Goal: Information Seeking & Learning: Learn about a topic

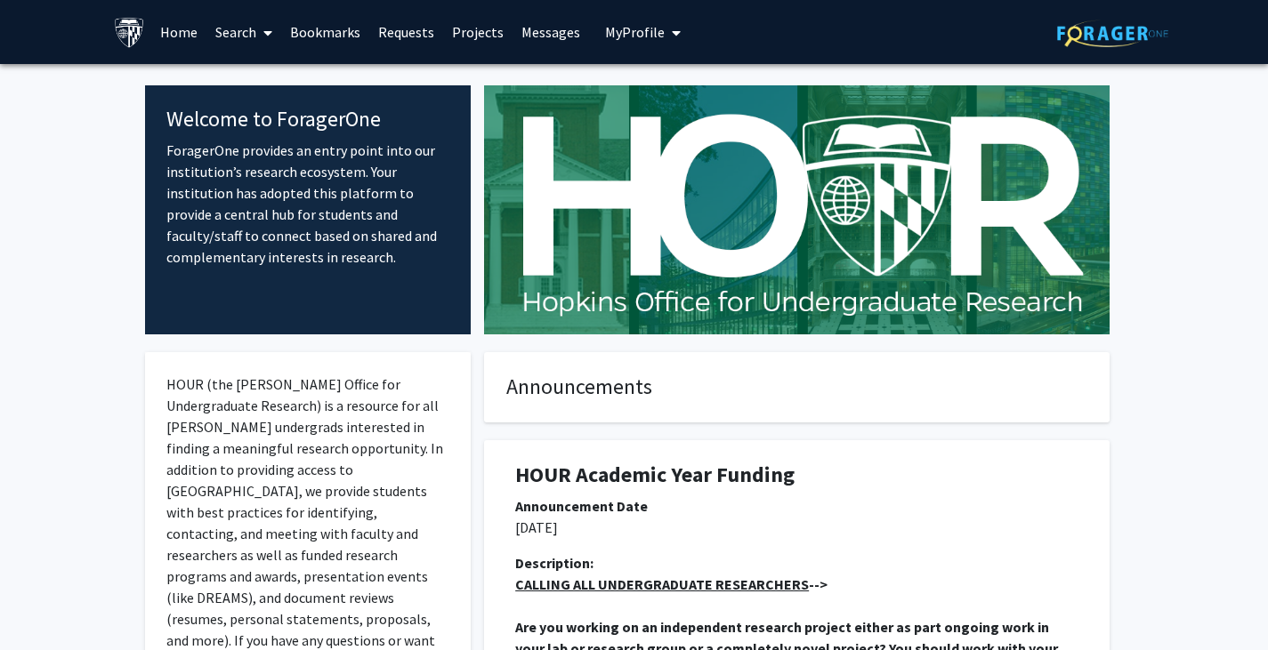
click at [247, 36] on link "Search" at bounding box center [243, 32] width 75 height 62
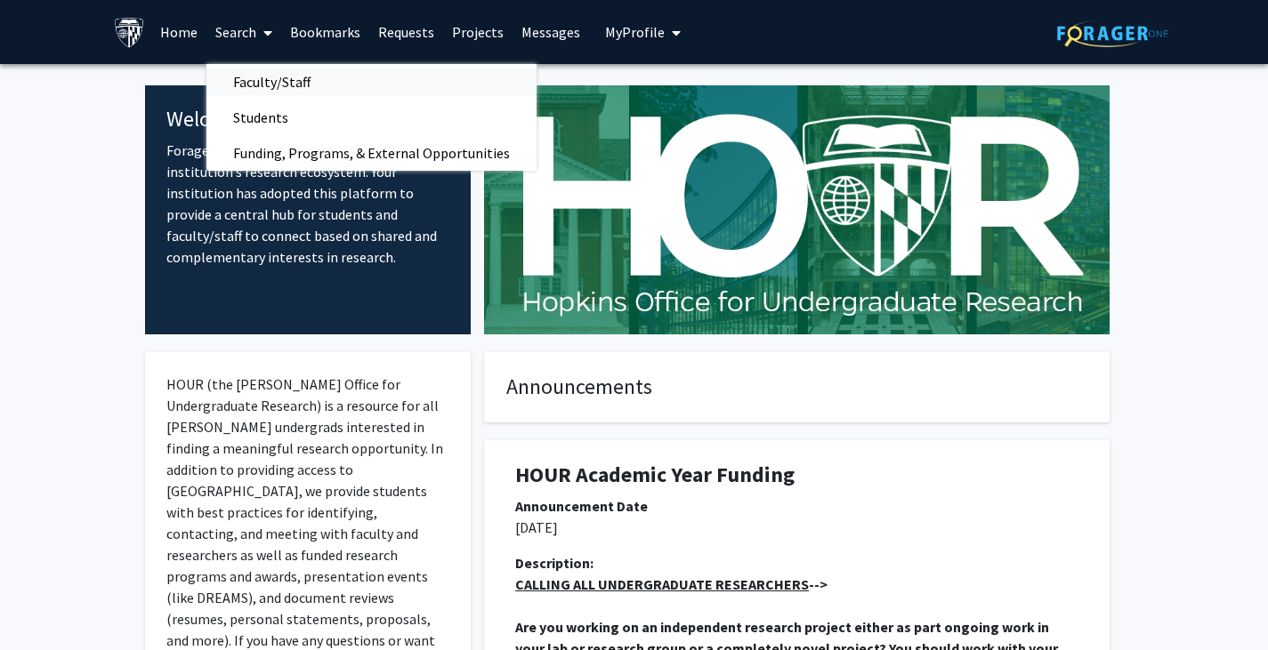
click at [238, 72] on span "Faculty/Staff" at bounding box center [271, 82] width 131 height 36
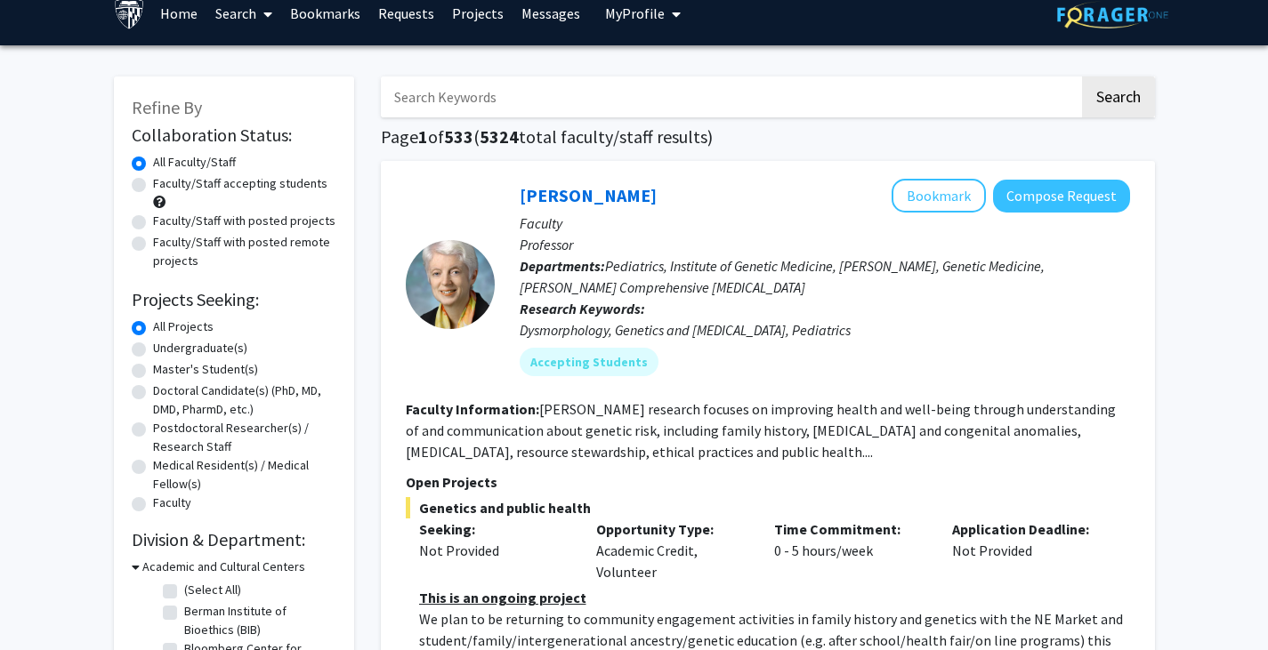
scroll to position [22, 0]
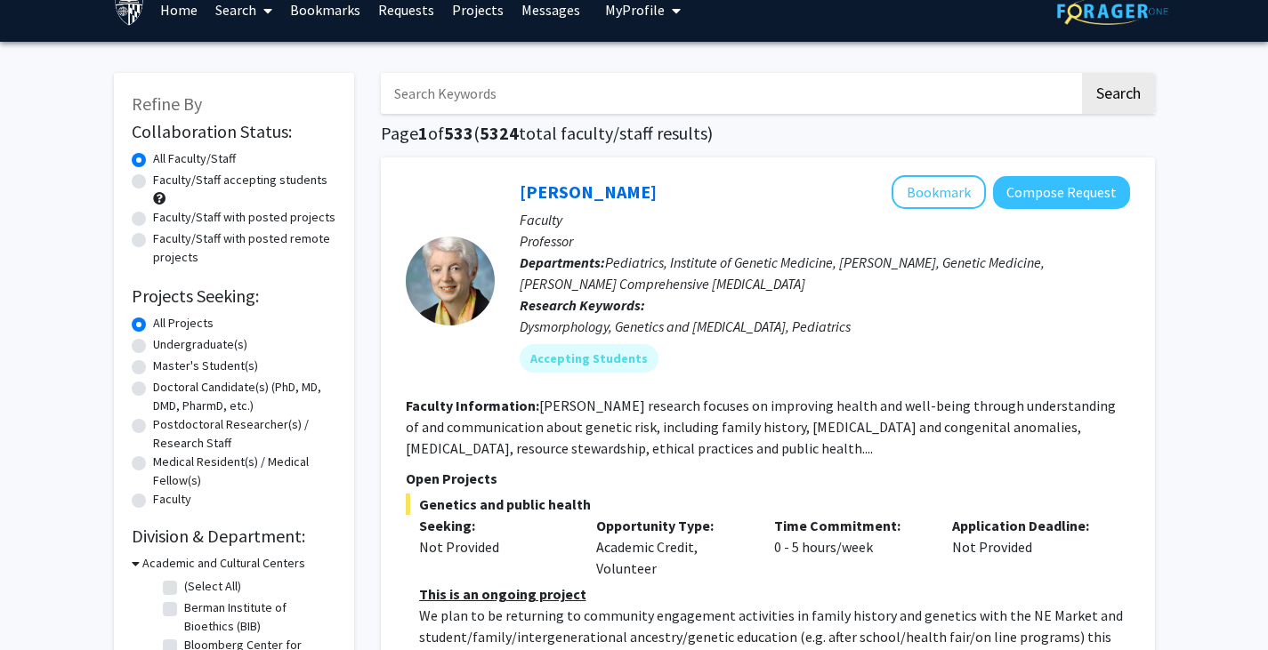
click at [153, 366] on label "Master's Student(s)" at bounding box center [205, 366] width 105 height 19
click at [153, 366] on input "Master's Student(s)" at bounding box center [159, 363] width 12 height 12
radio input "true"
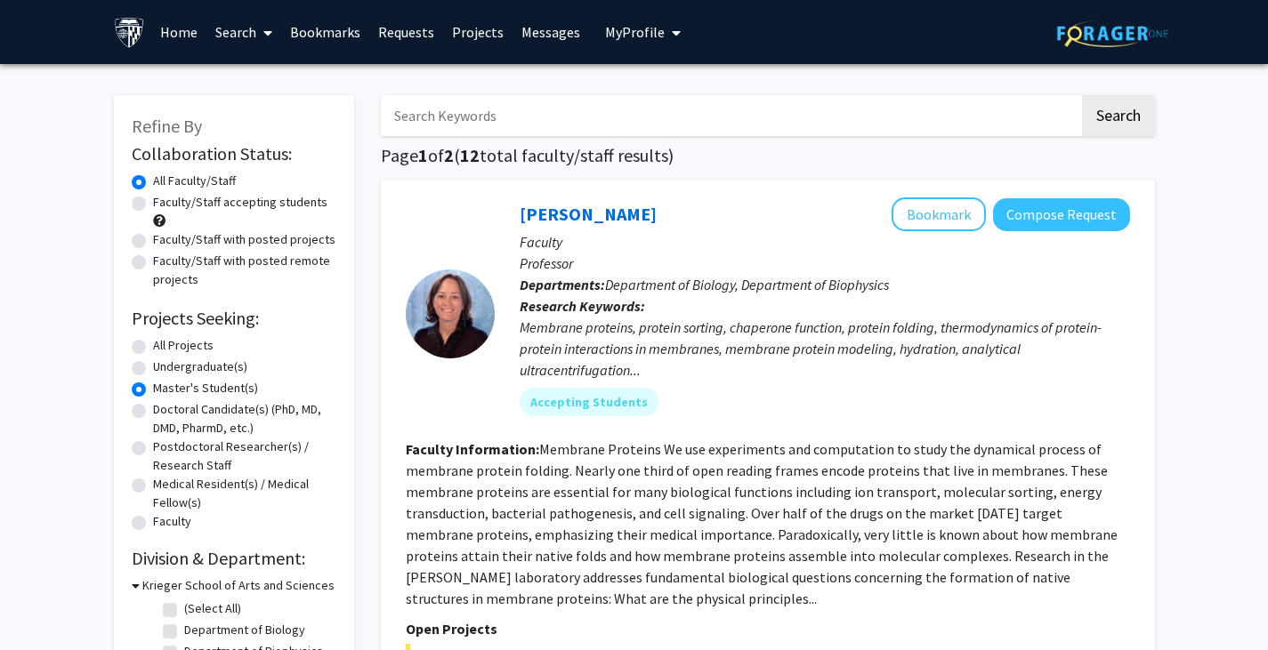
click at [153, 389] on label "Master's Student(s)" at bounding box center [205, 388] width 105 height 19
click at [153, 389] on input "Master's Student(s)" at bounding box center [159, 385] width 12 height 12
click at [153, 346] on label "All Projects" at bounding box center [183, 345] width 60 height 19
click at [153, 346] on input "All Projects" at bounding box center [159, 342] width 12 height 12
radio input "true"
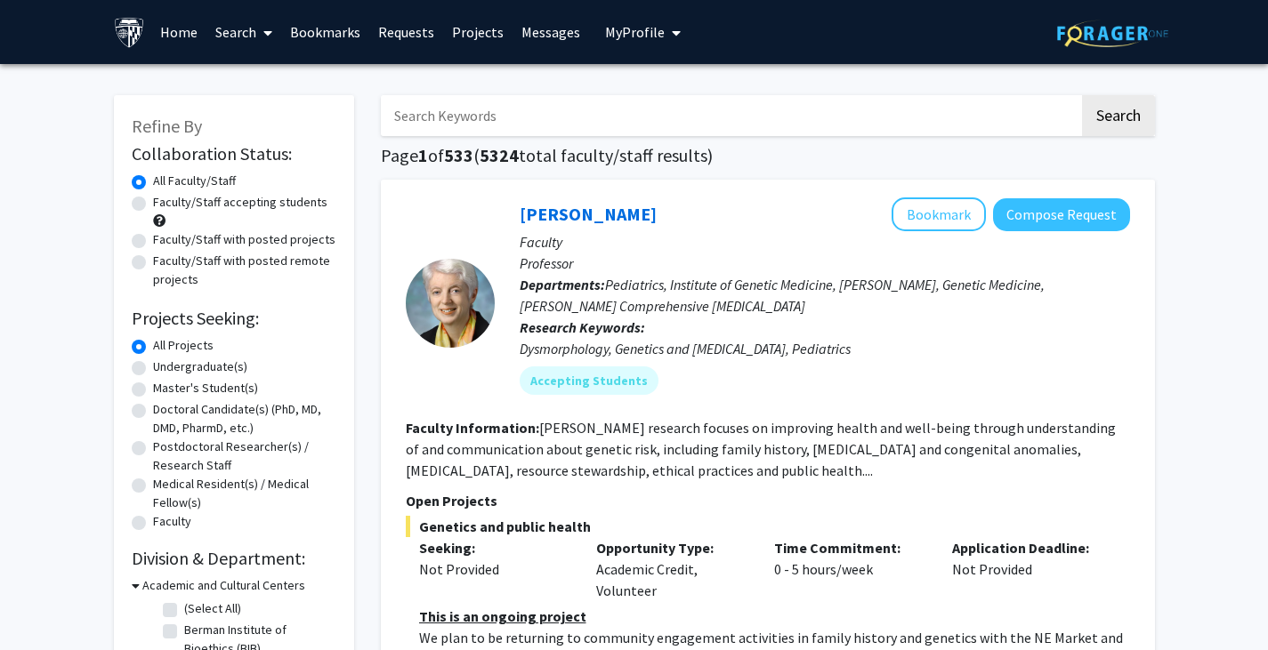
click at [153, 387] on label "Master's Student(s)" at bounding box center [205, 388] width 105 height 19
click at [153, 387] on input "Master's Student(s)" at bounding box center [159, 385] width 12 height 12
radio input "true"
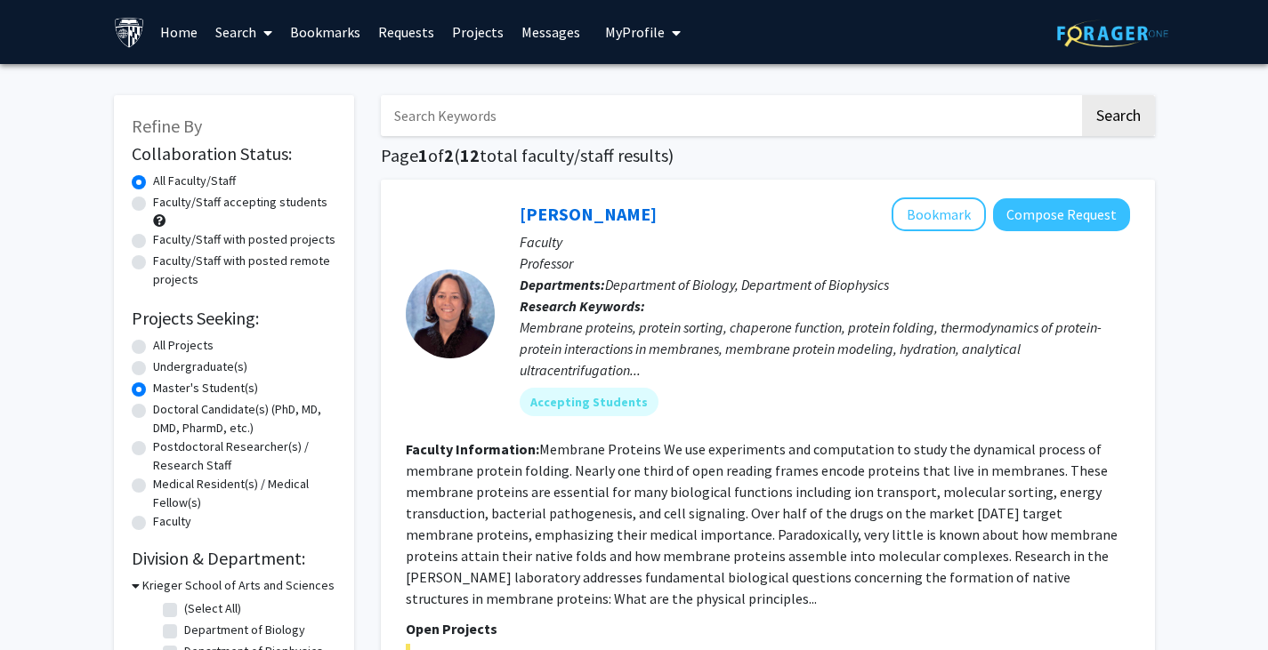
click at [135, 213] on div "Faculty/Staff accepting students" at bounding box center [234, 211] width 205 height 37
click at [153, 198] on label "Faculty/Staff accepting students" at bounding box center [240, 202] width 174 height 19
click at [153, 198] on input "Faculty/Staff accepting students" at bounding box center [159, 199] width 12 height 12
radio input "true"
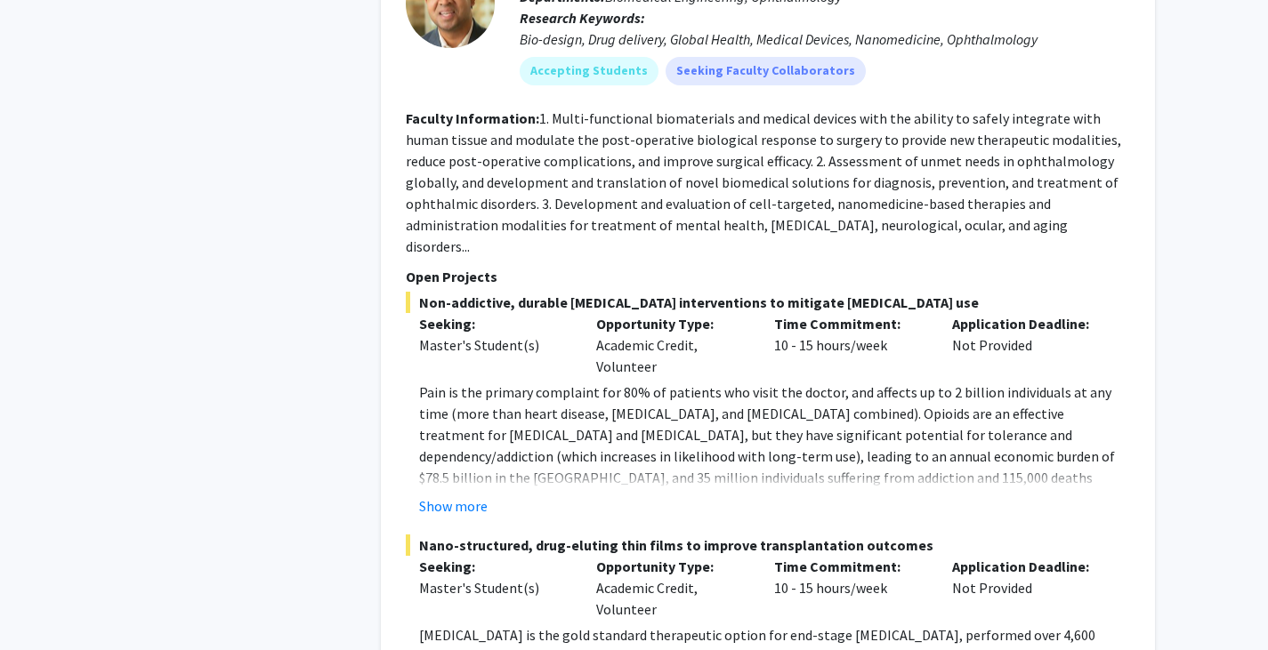
scroll to position [3201, 0]
